Goal: Transaction & Acquisition: Book appointment/travel/reservation

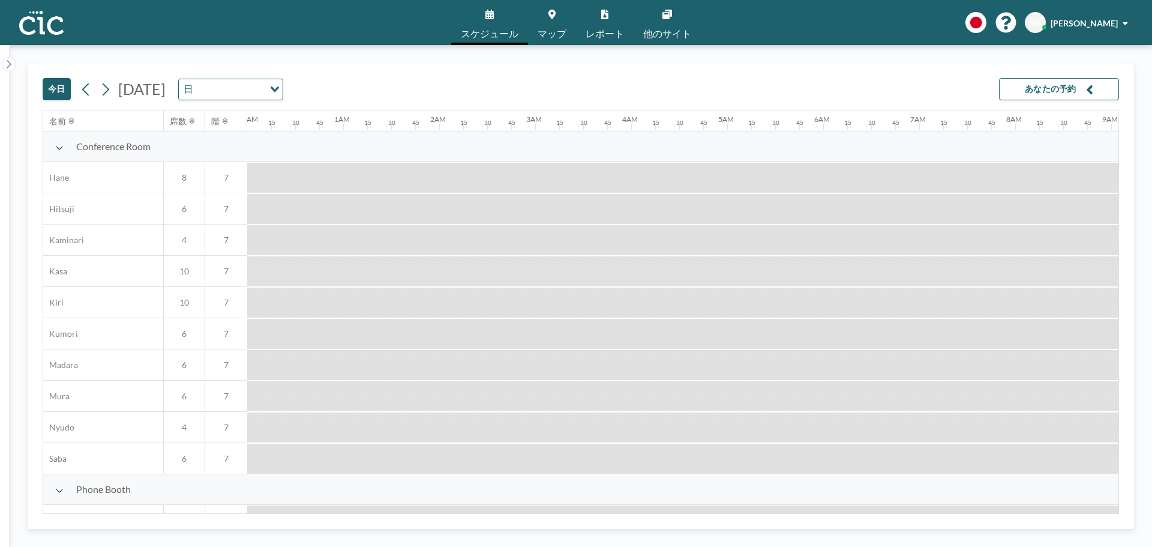
scroll to position [0, 1032]
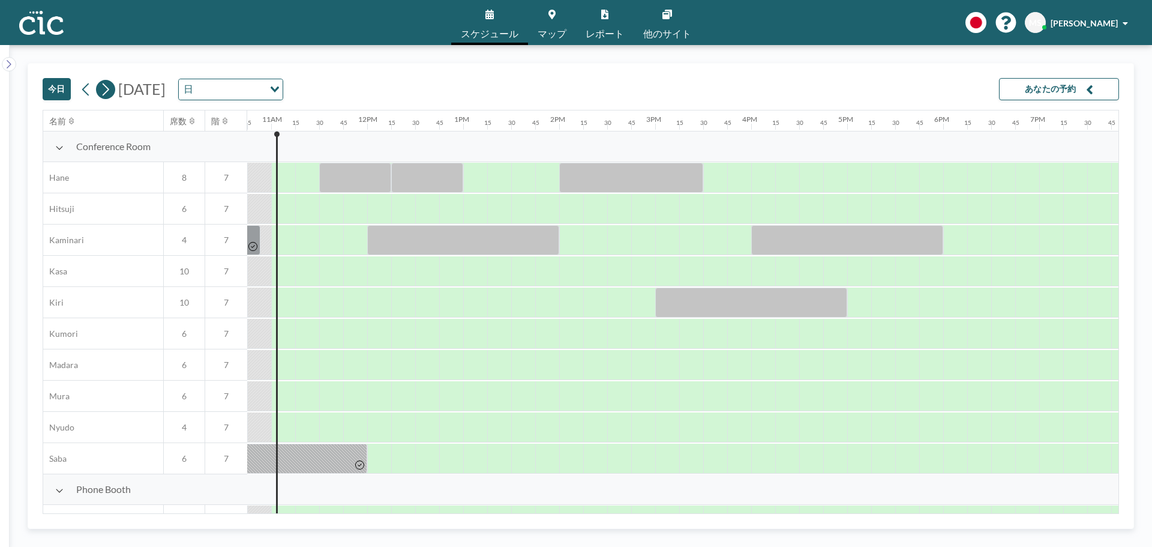
click at [98, 92] on button at bounding box center [105, 89] width 19 height 19
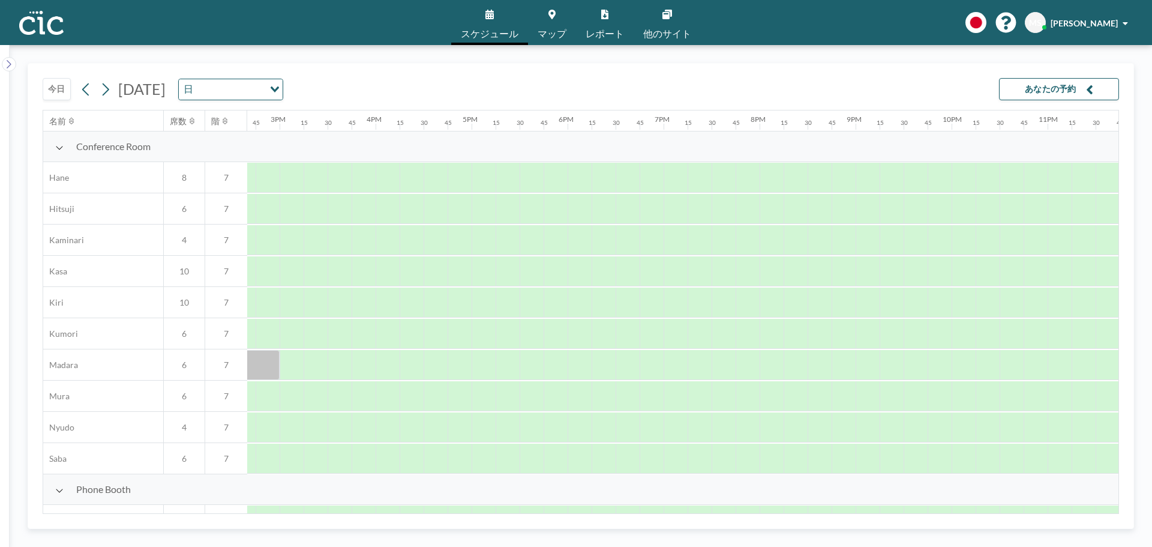
scroll to position [0, 1409]
click at [290, 304] on div at bounding box center [290, 302] width 24 height 30
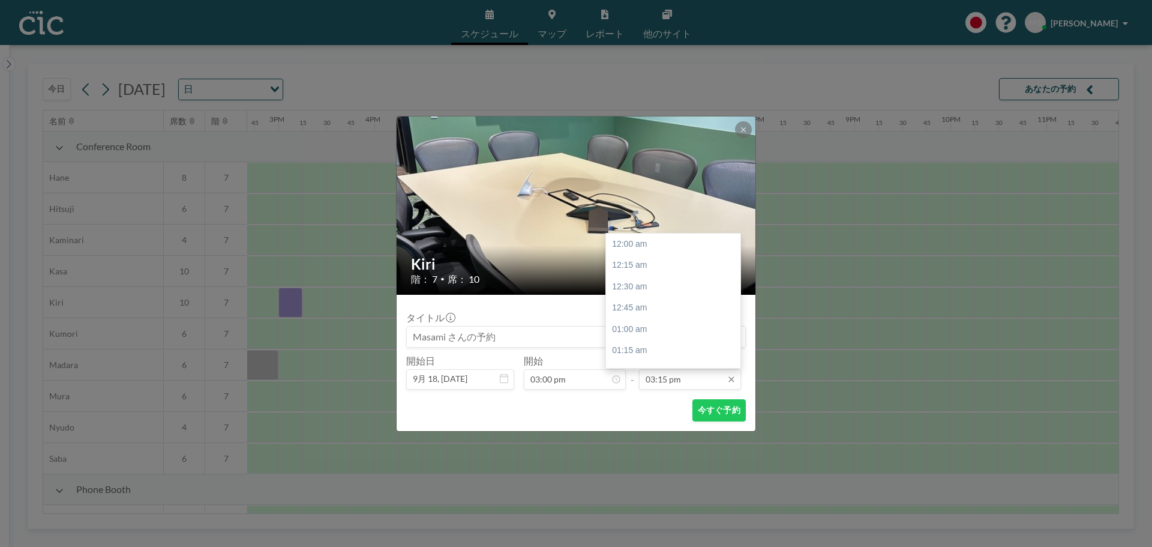
scroll to position [1303, 0]
click at [655, 386] on input "03:15 pm" at bounding box center [690, 379] width 102 height 20
click at [660, 332] on div "05:00 pm" at bounding box center [676, 334] width 140 height 22
type input "05:00 pm"
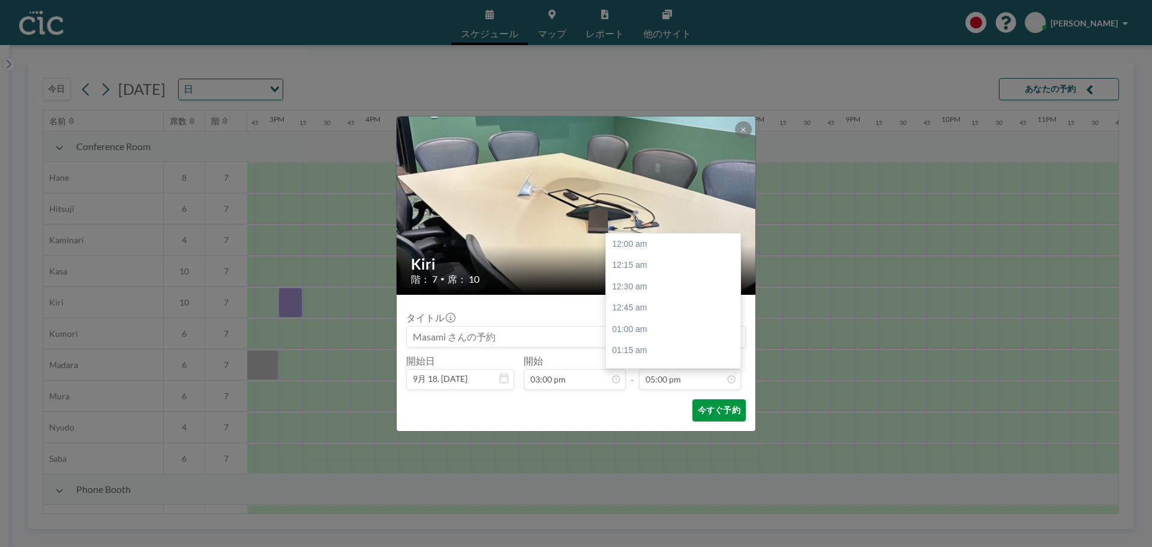
scroll to position [1452, 0]
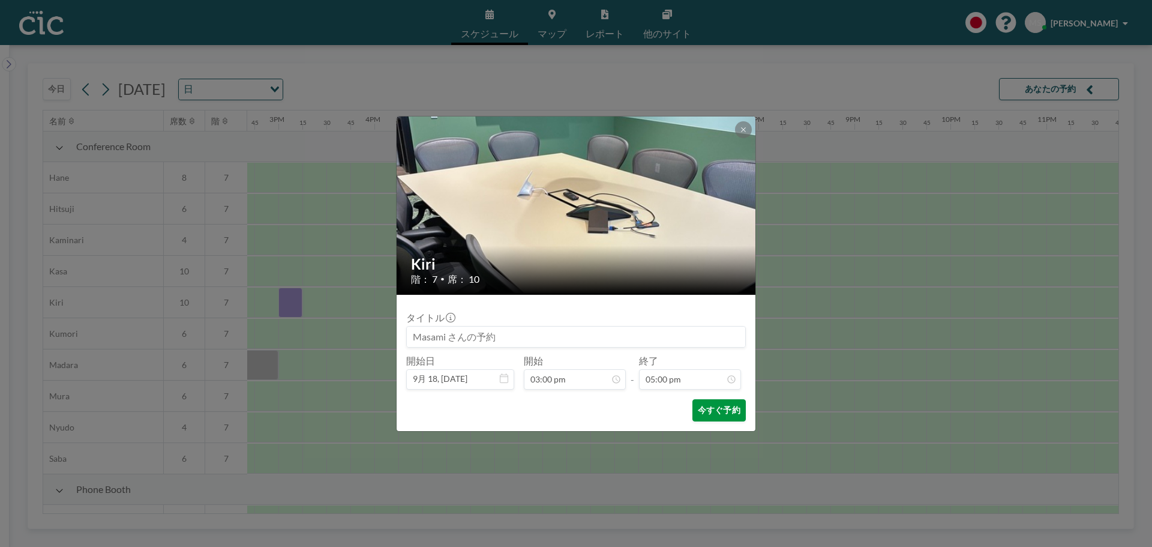
click at [718, 408] on button "今すぐ予約" at bounding box center [718, 410] width 53 height 22
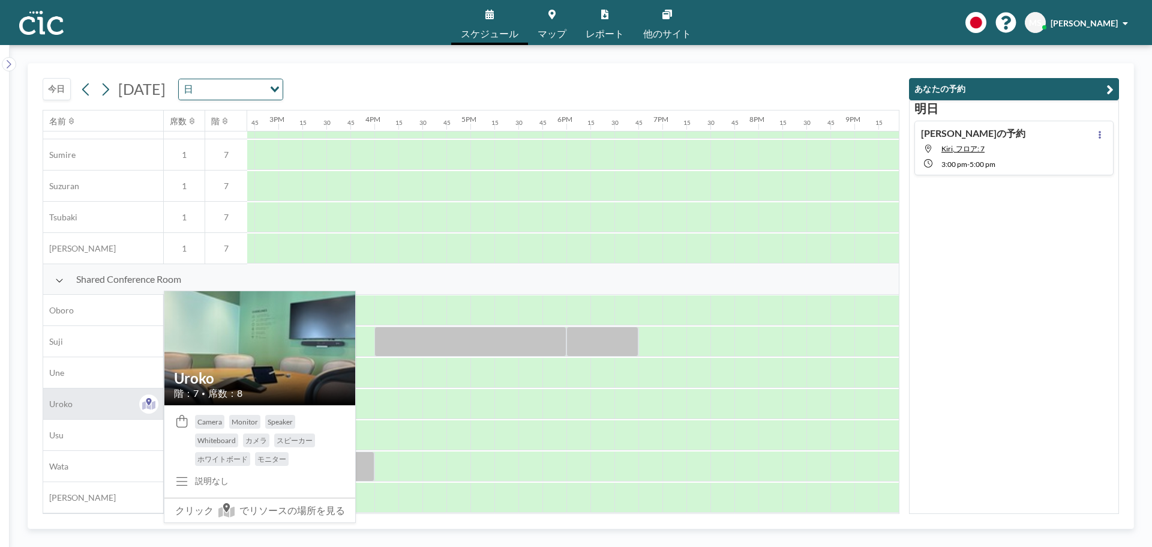
scroll to position [746, 1409]
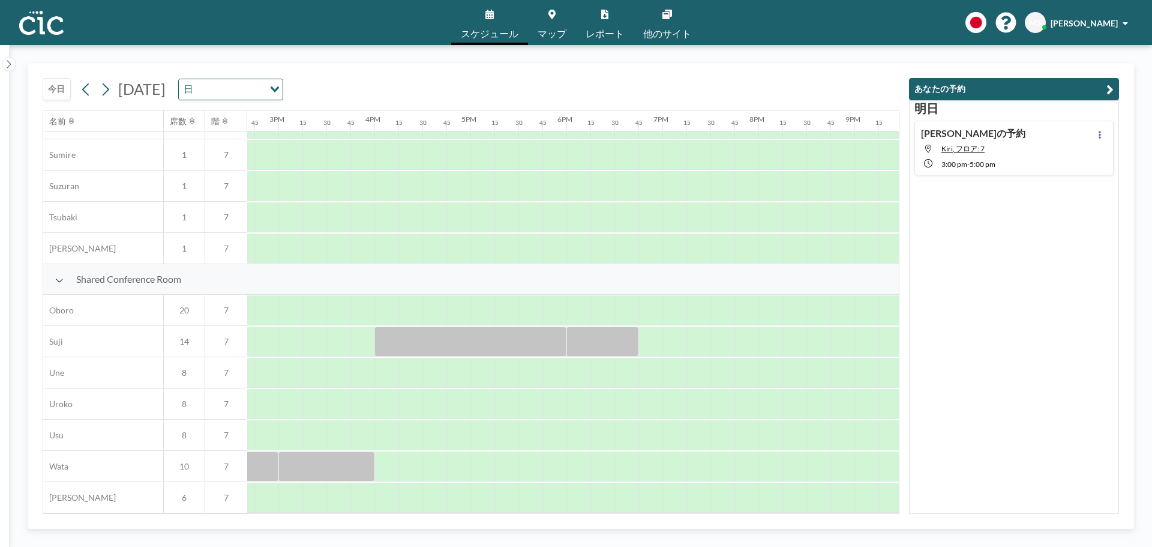
click at [60, 83] on button "今日" at bounding box center [57, 89] width 28 height 22
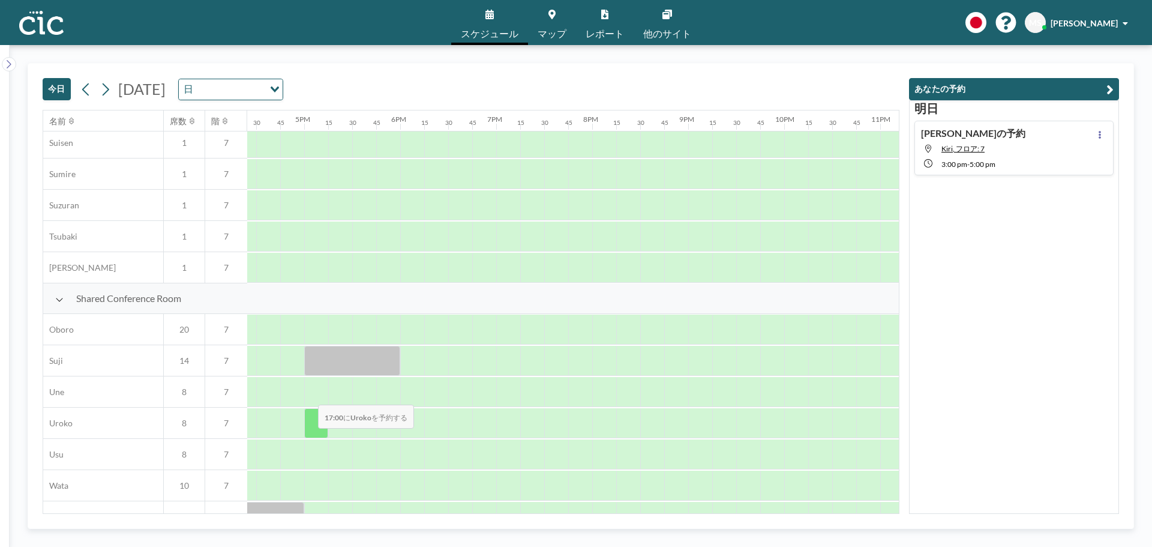
scroll to position [746, 1575]
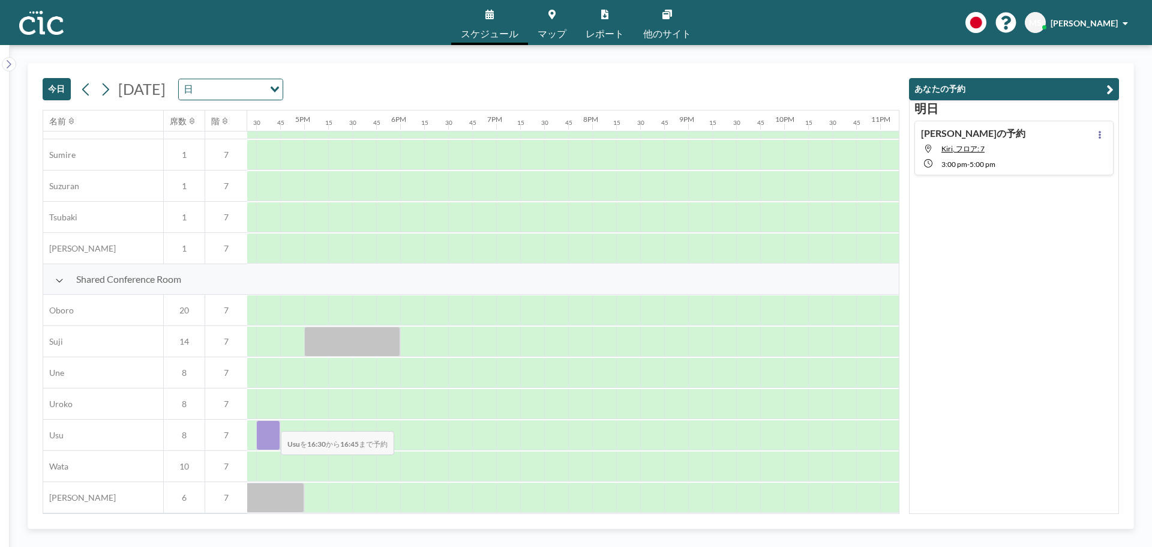
click at [271, 422] on div at bounding box center [268, 435] width 24 height 30
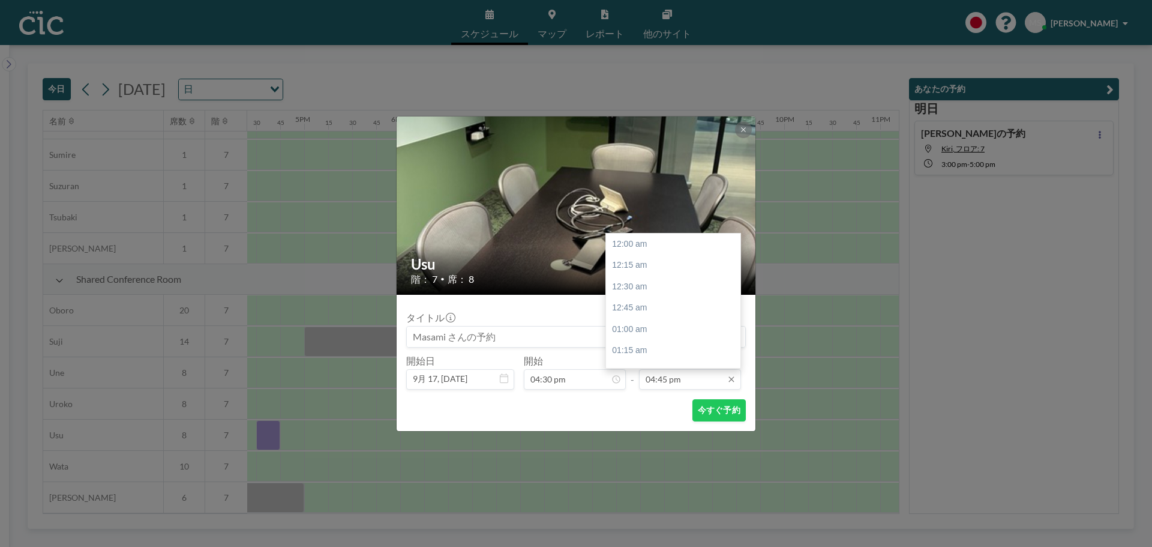
scroll to position [1431, 0]
click at [682, 307] on div "05:30 pm" at bounding box center [676, 308] width 140 height 22
type input "05:30 pm"
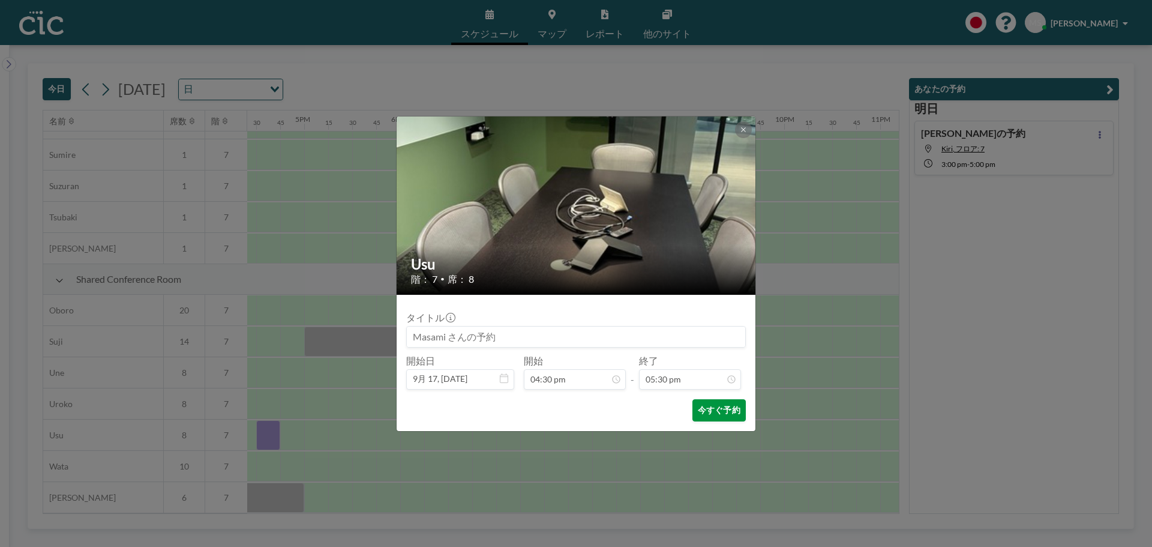
scroll to position [1495, 0]
click at [717, 413] on button "今すぐ予約" at bounding box center [718, 410] width 53 height 22
